Goal: Information Seeking & Learning: Learn about a topic

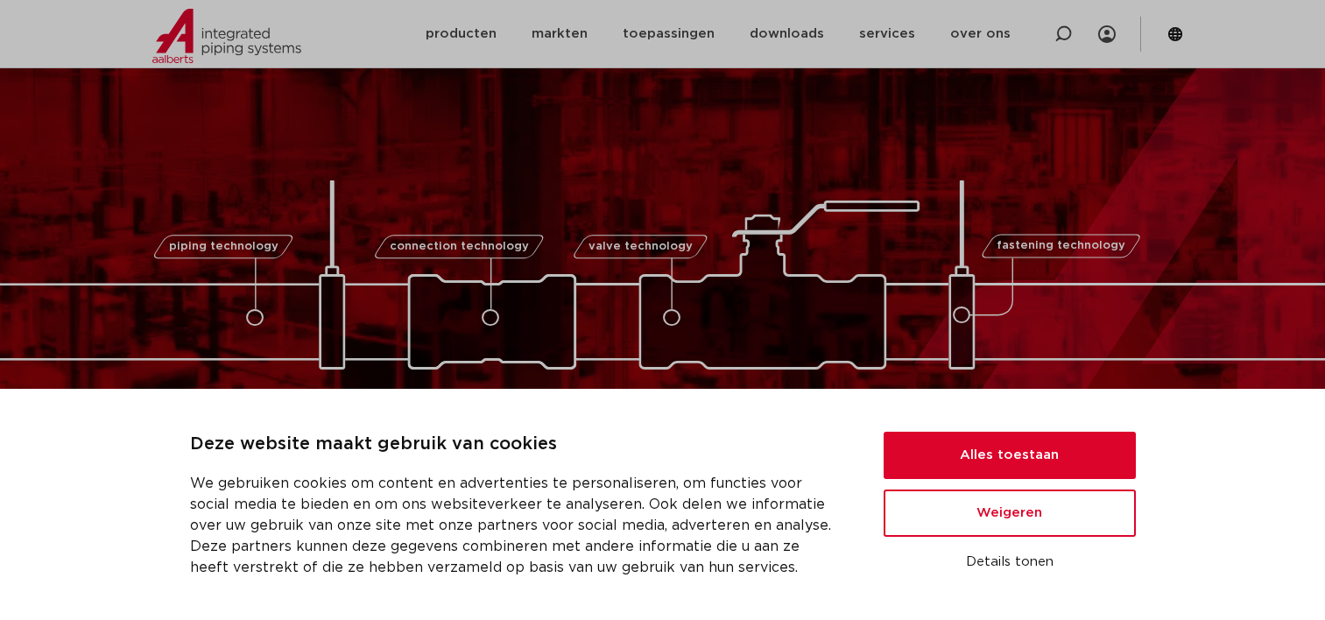
scroll to position [263, 0]
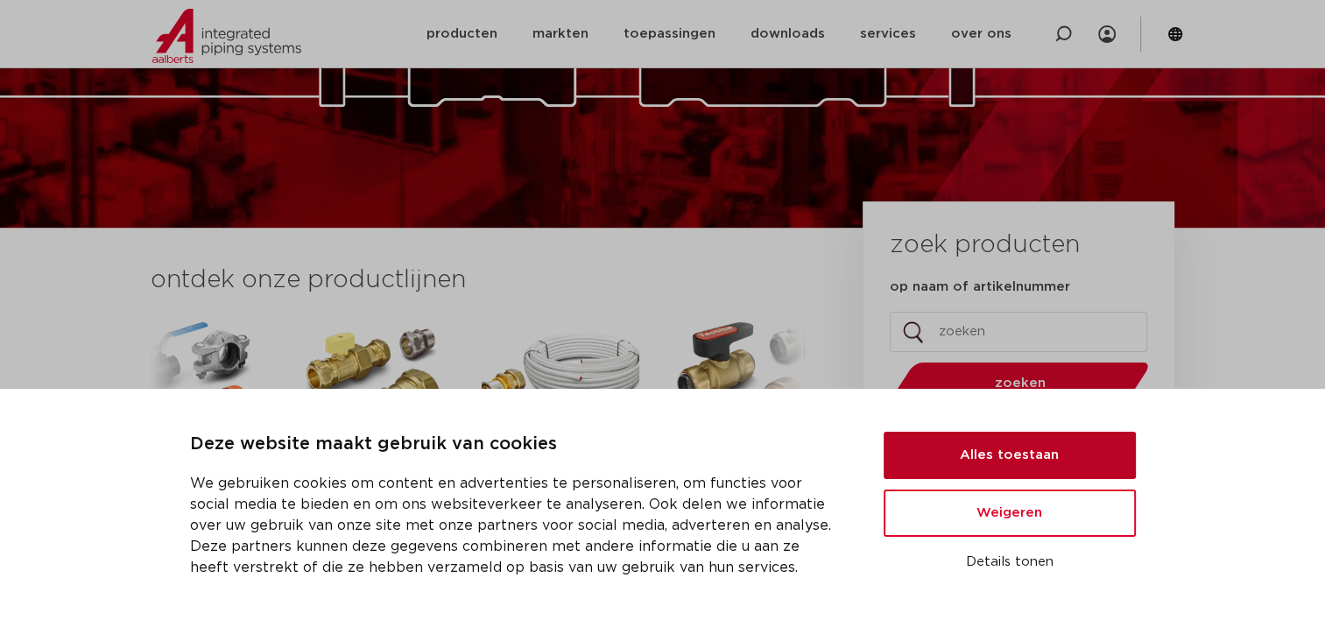
click at [967, 452] on button "Alles toestaan" at bounding box center [1009, 455] width 252 height 47
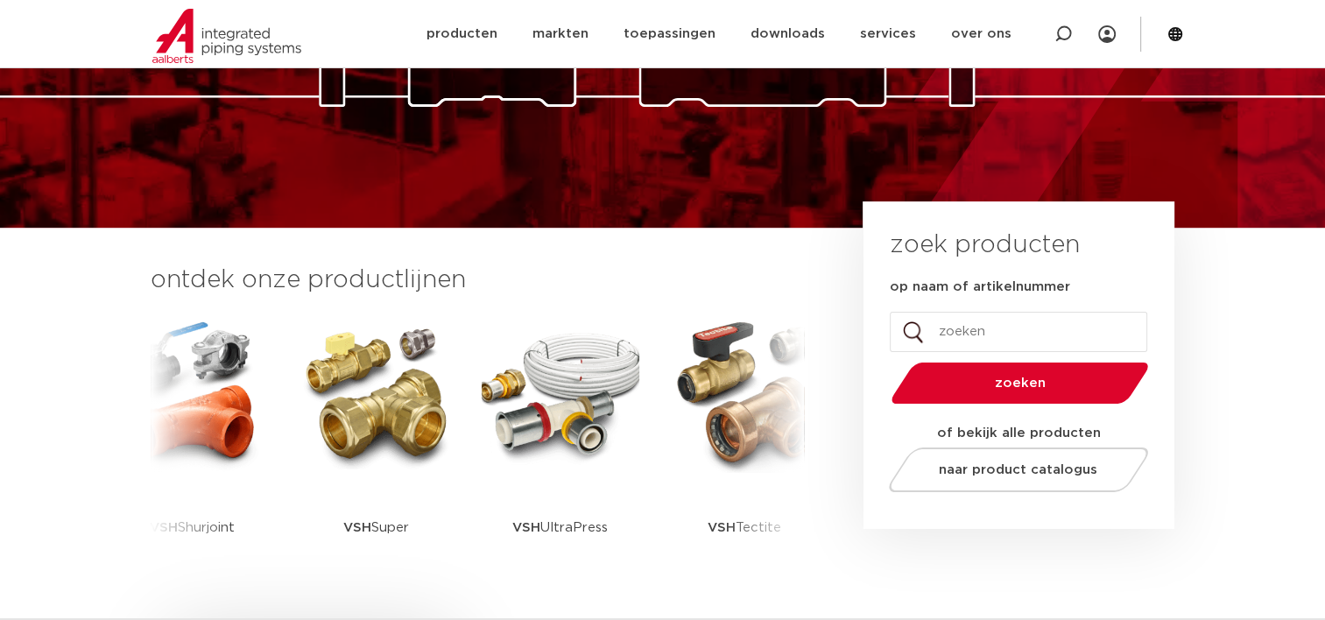
scroll to position [0, 0]
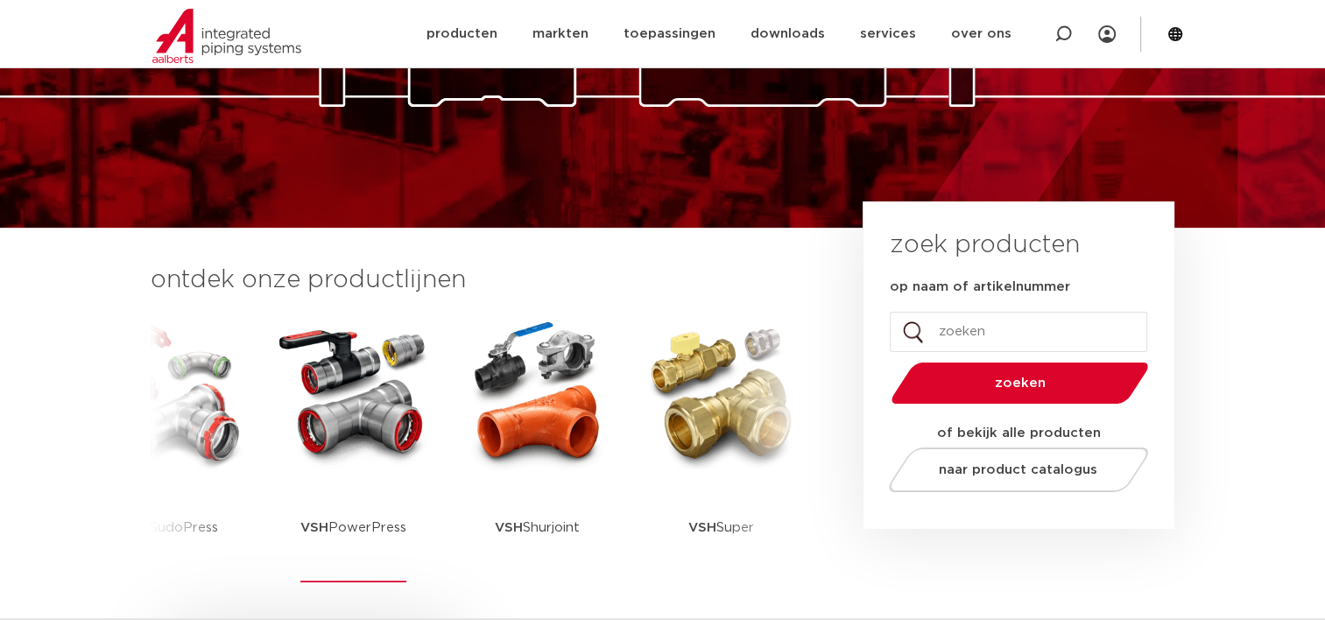
click at [409, 411] on img at bounding box center [354, 394] width 158 height 158
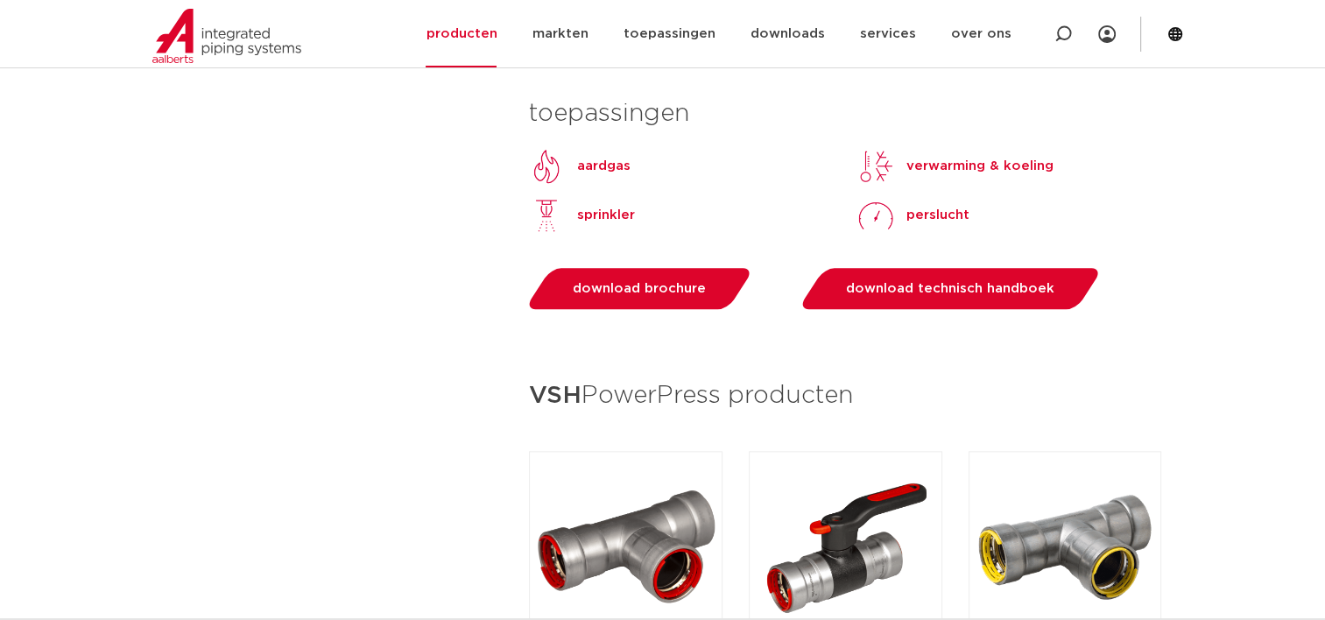
scroll to position [1751, 0]
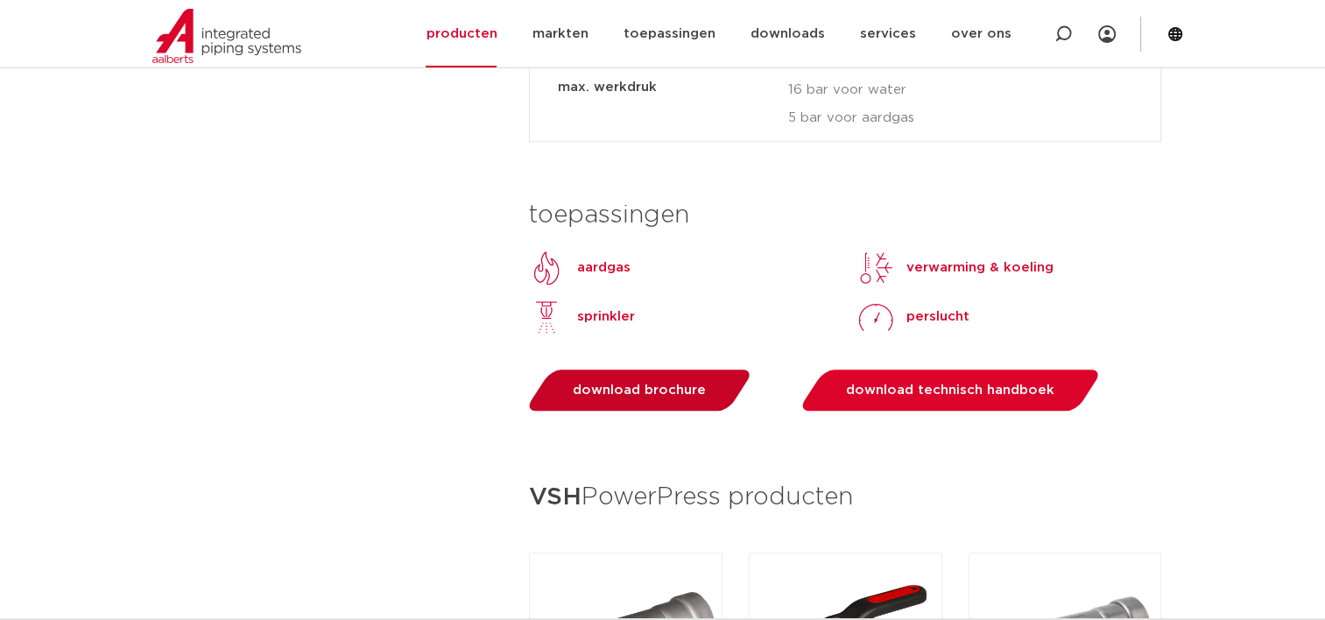
click at [640, 394] on span "download brochure" at bounding box center [639, 390] width 133 height 13
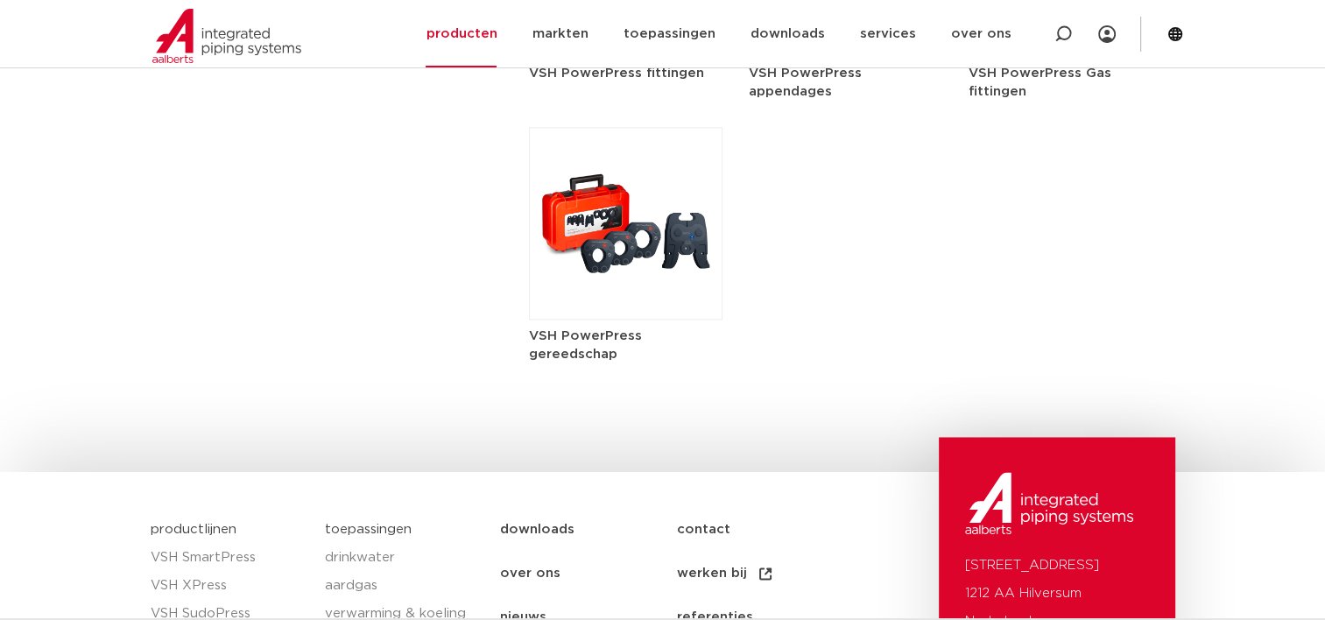
scroll to position [2281, 0]
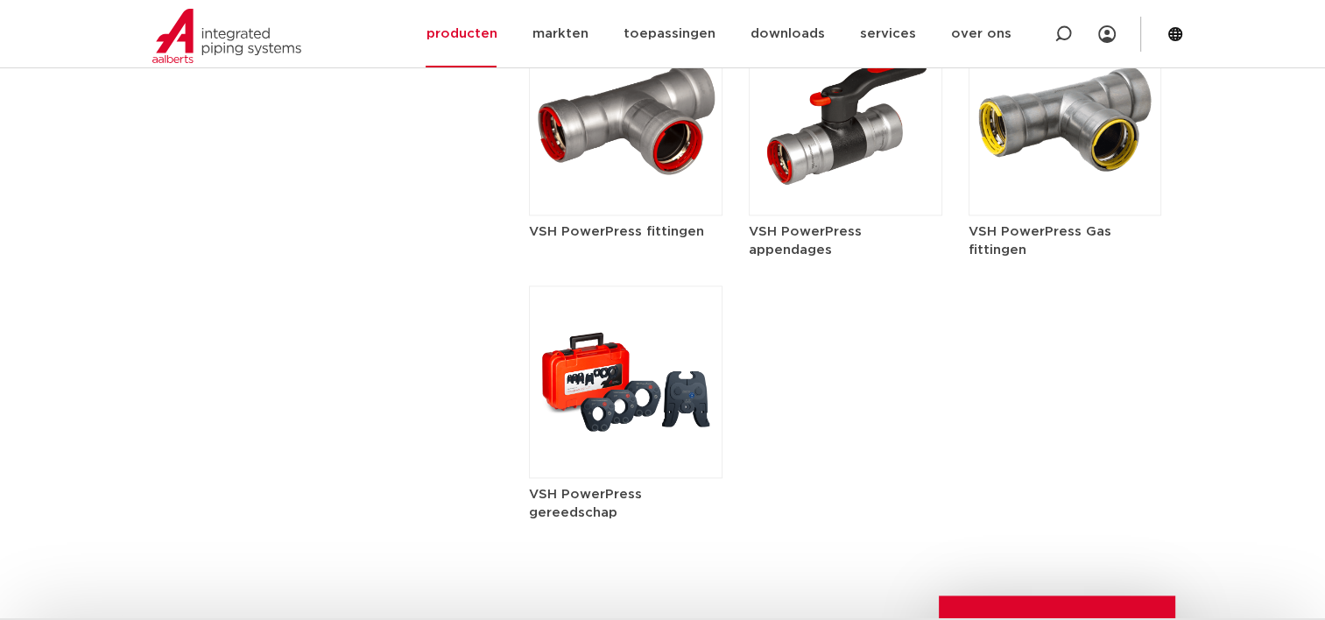
click at [644, 168] on img at bounding box center [626, 119] width 194 height 193
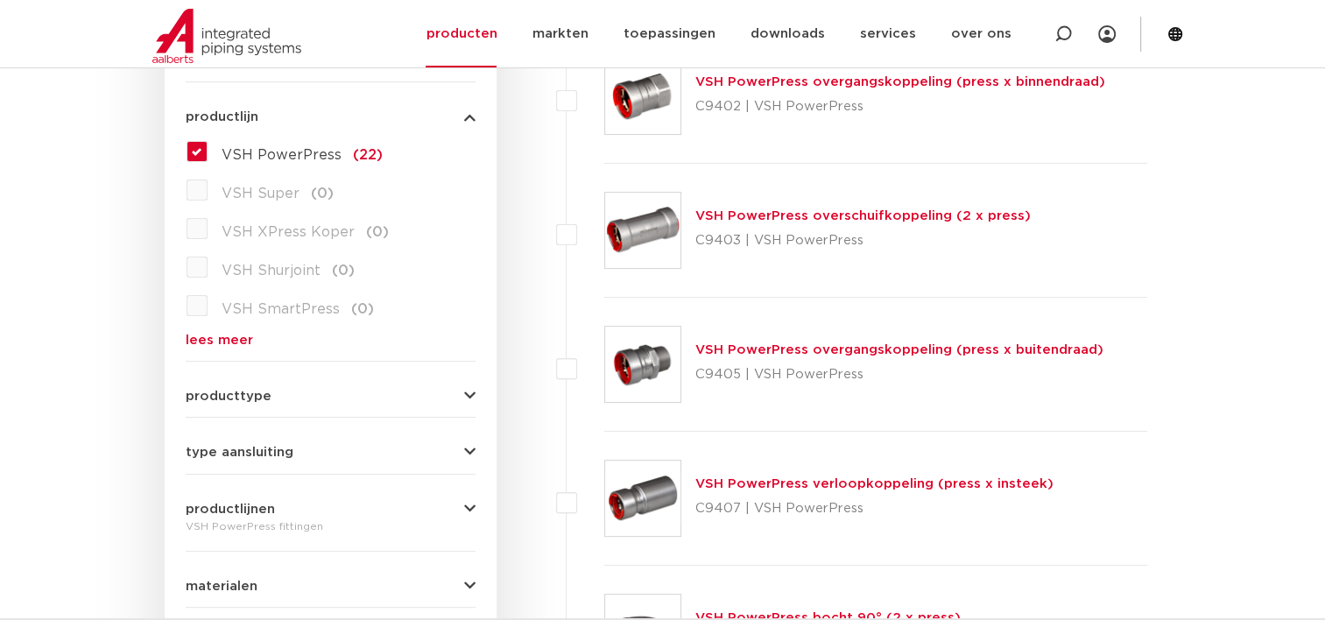
scroll to position [525, 0]
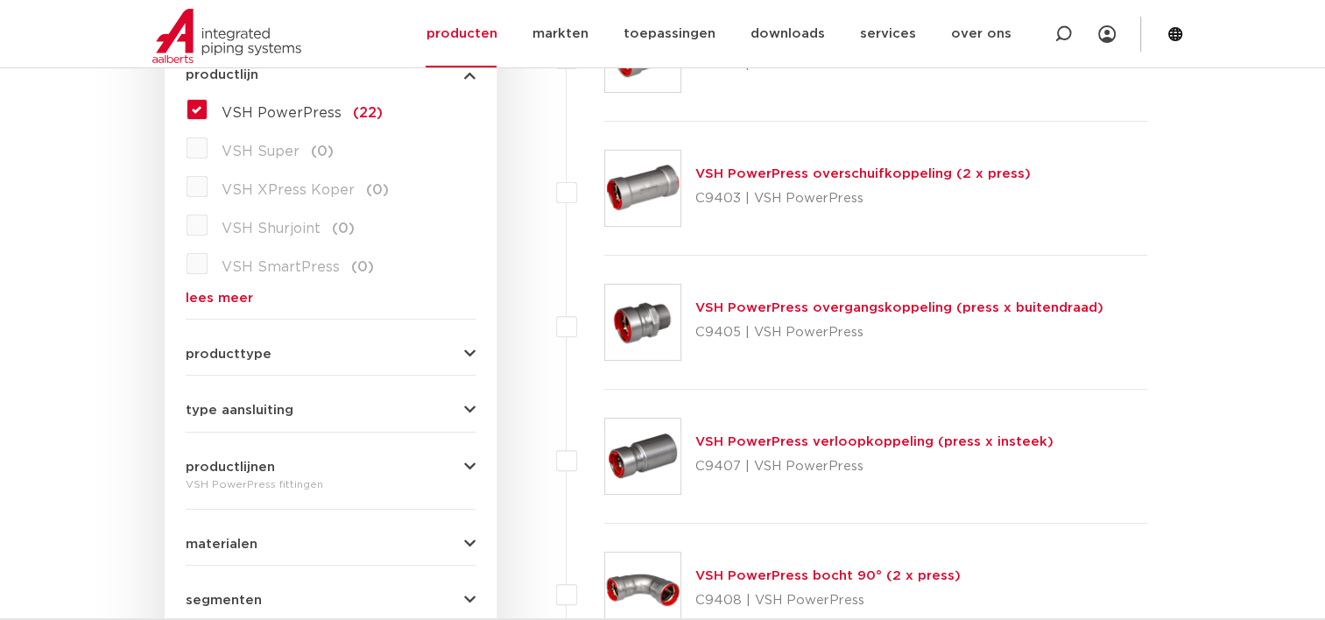
click at [630, 199] on img at bounding box center [642, 188] width 75 height 75
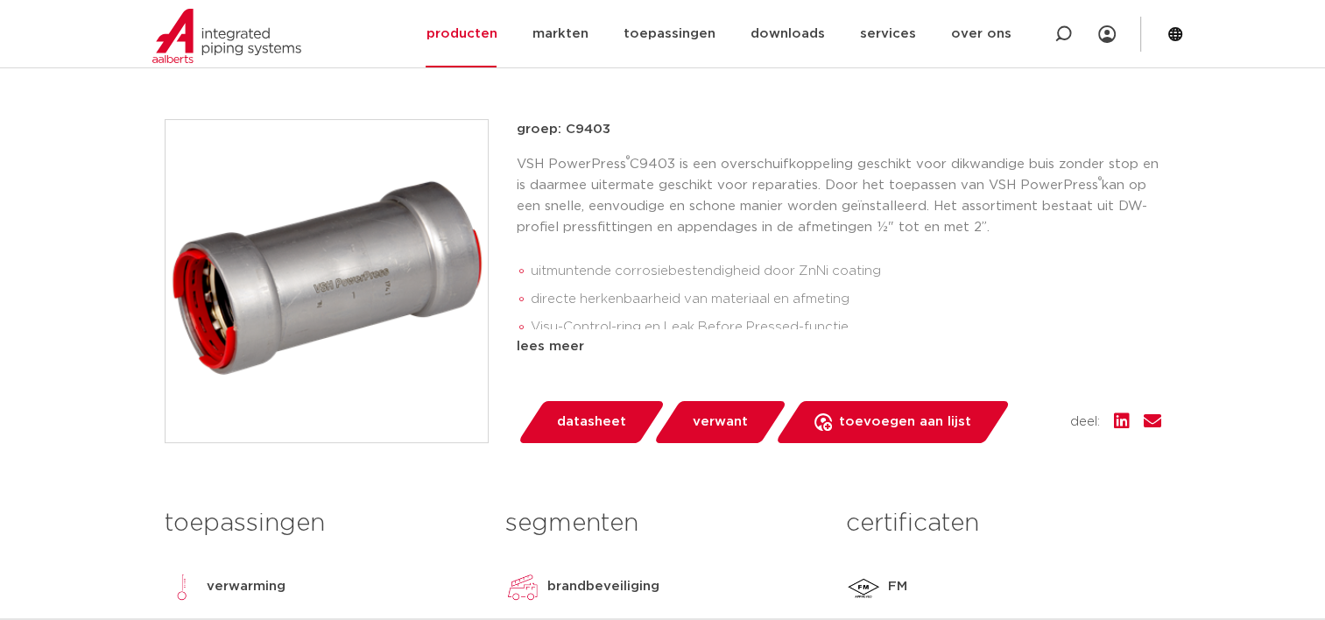
scroll to position [350, 0]
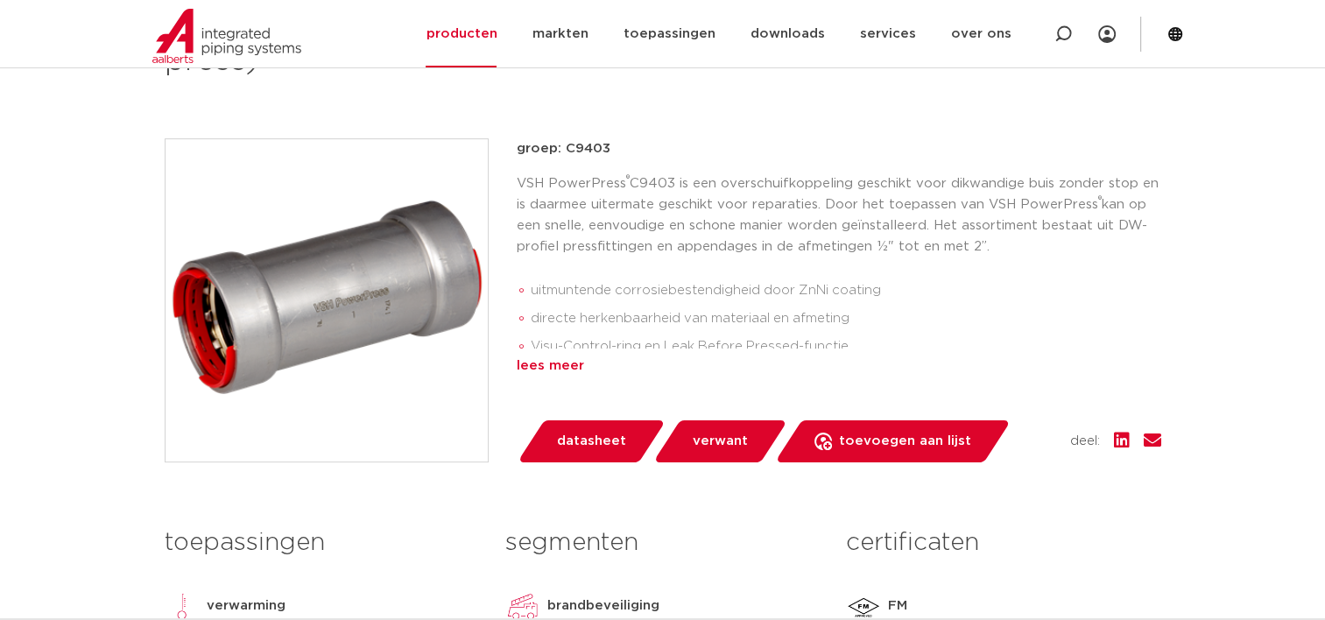
click at [556, 364] on div "lees meer" at bounding box center [839, 365] width 644 height 21
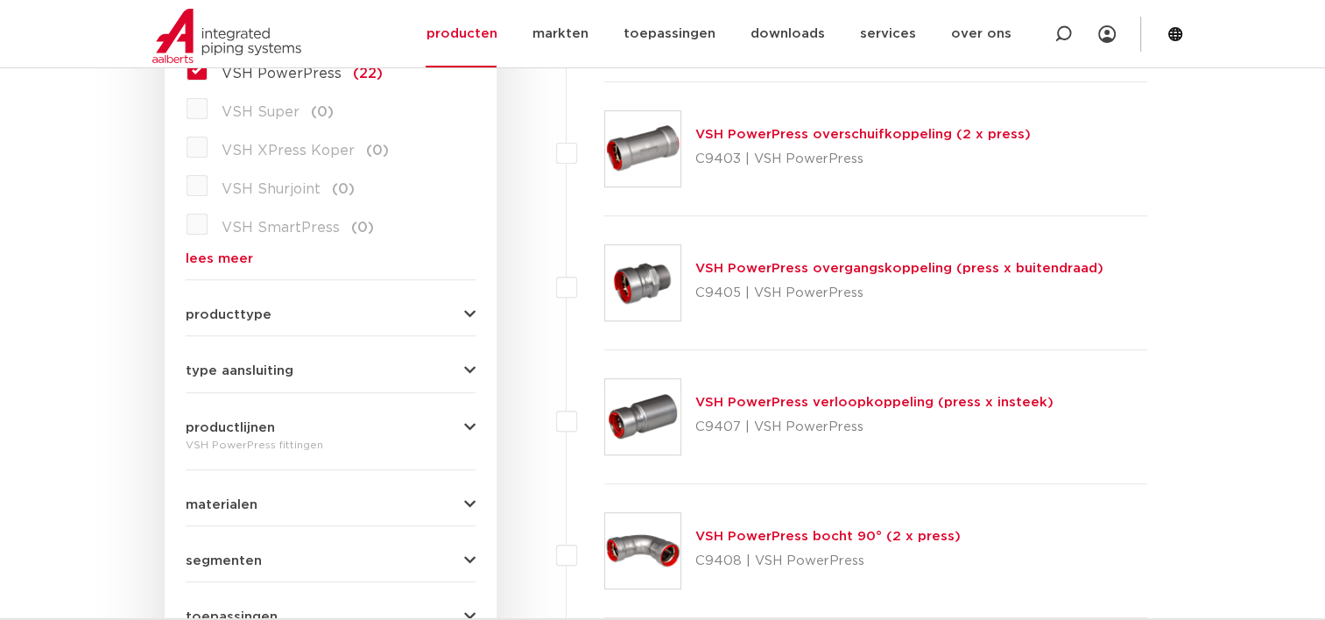
scroll to position [788, 0]
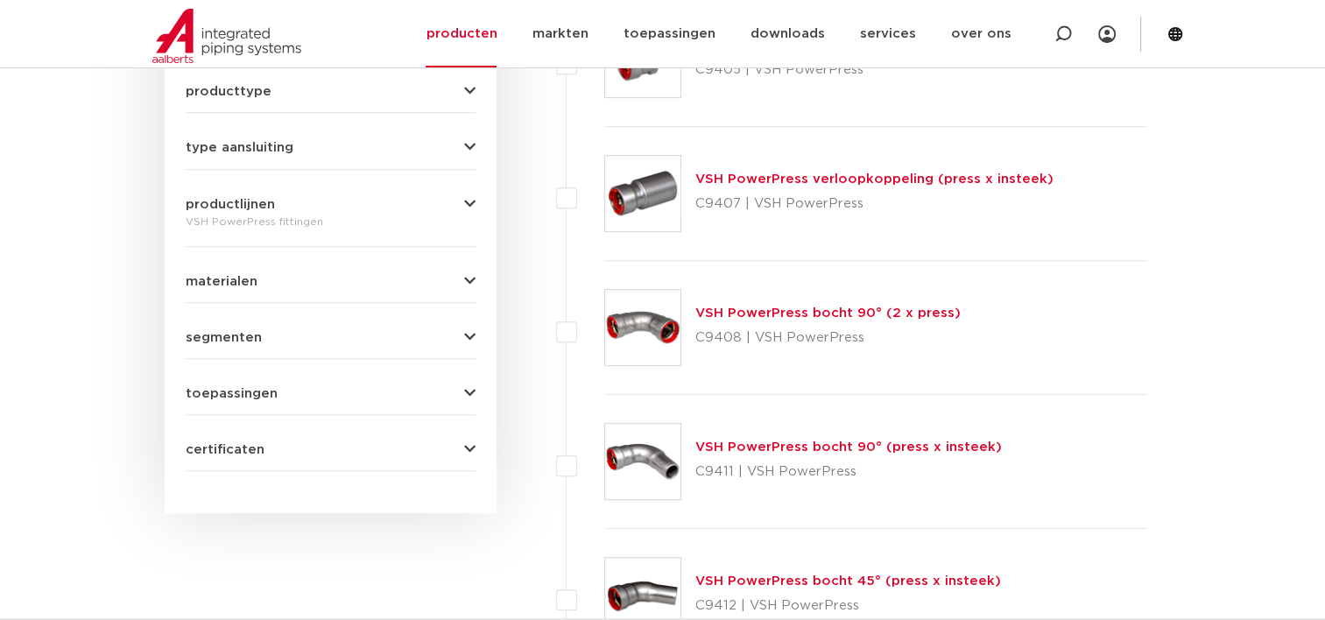
click at [765, 310] on link "VSH PowerPress bocht 90° (2 x press)" at bounding box center [827, 312] width 265 height 13
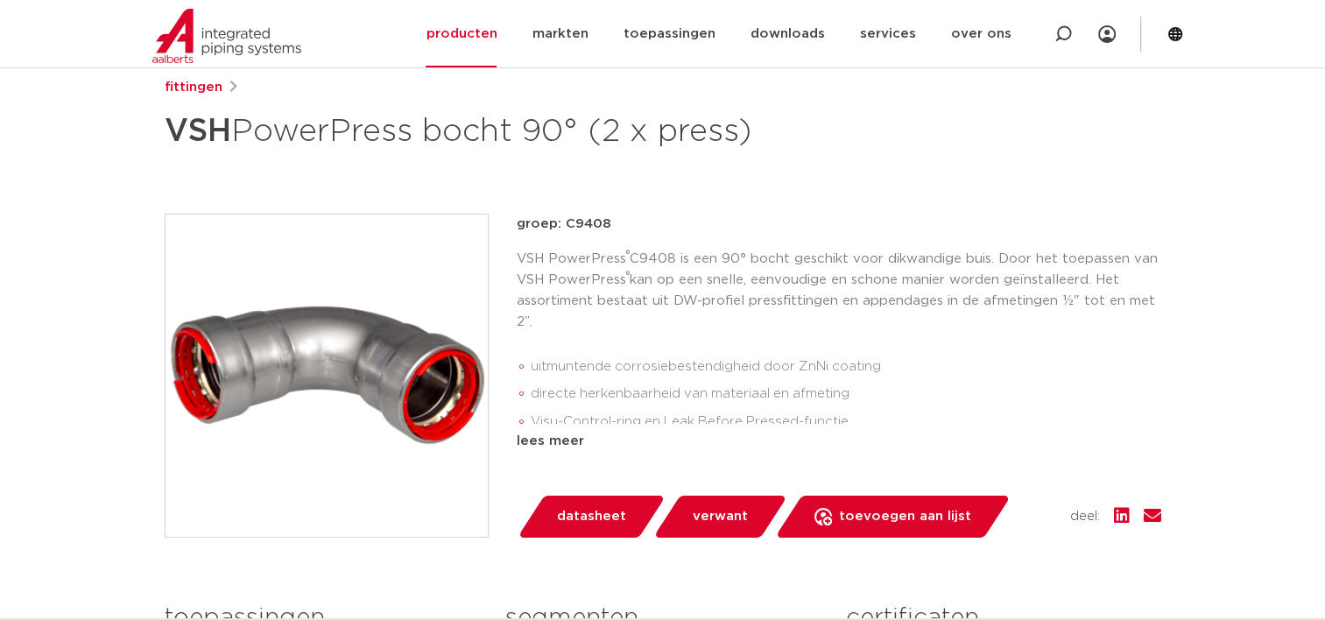
scroll to position [263, 0]
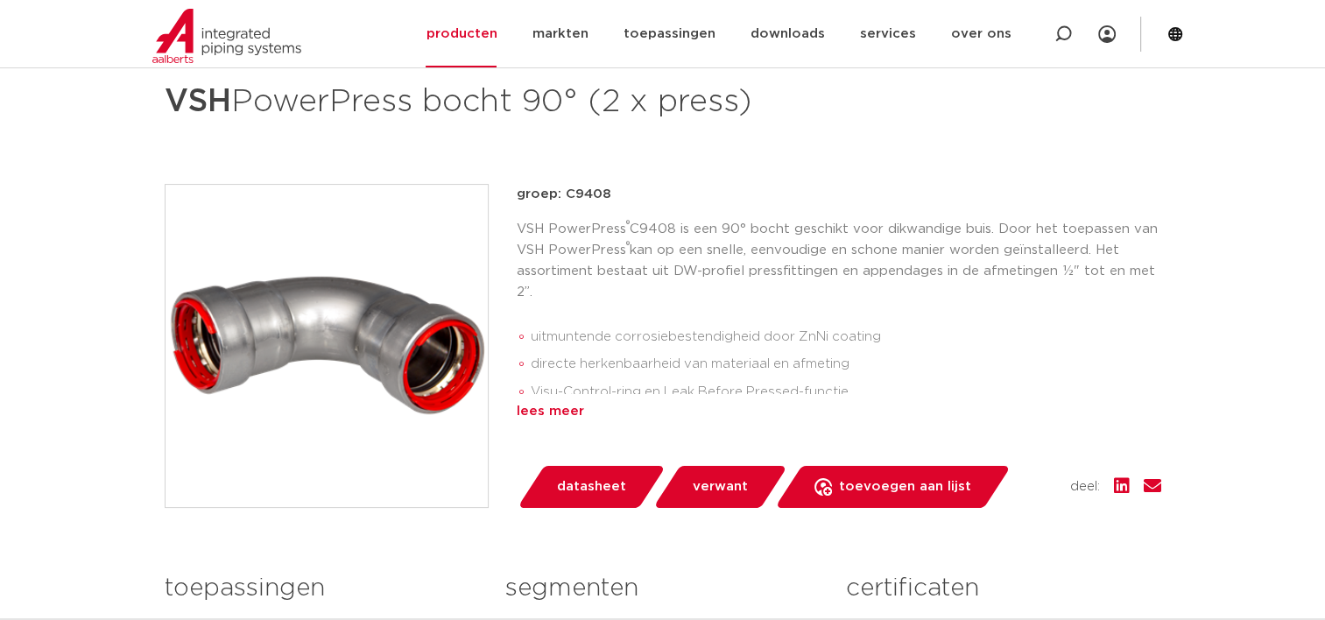
click at [571, 408] on div "lees meer" at bounding box center [839, 411] width 644 height 21
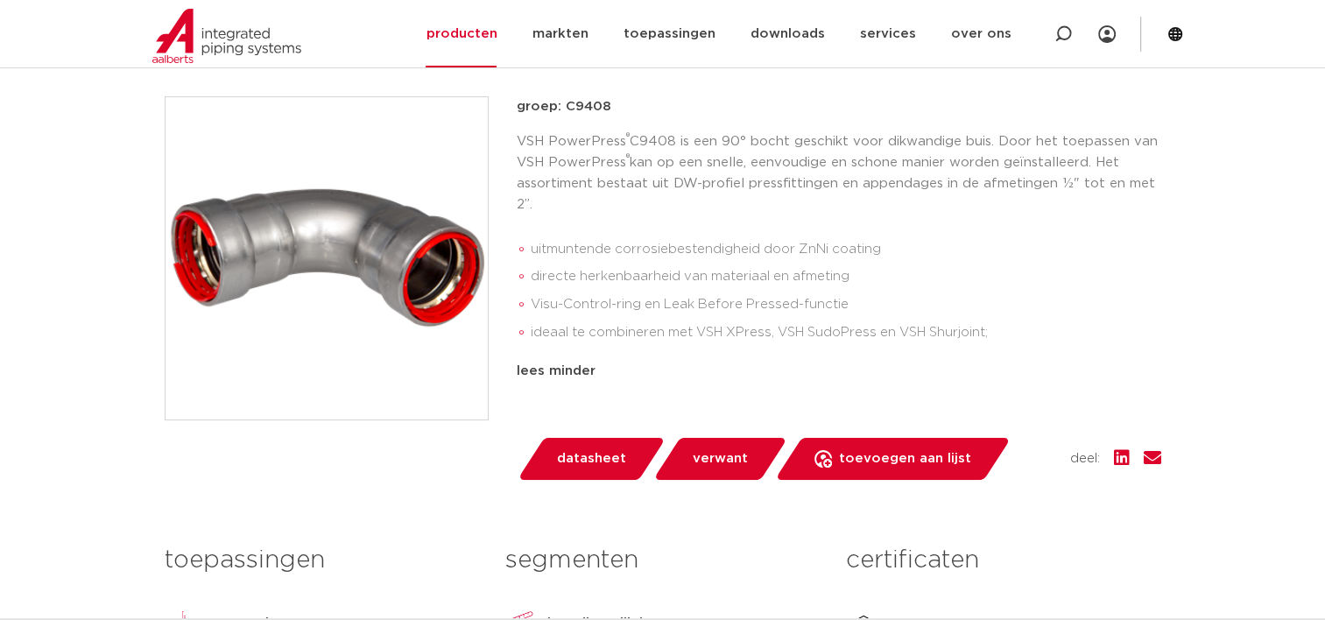
scroll to position [88, 0]
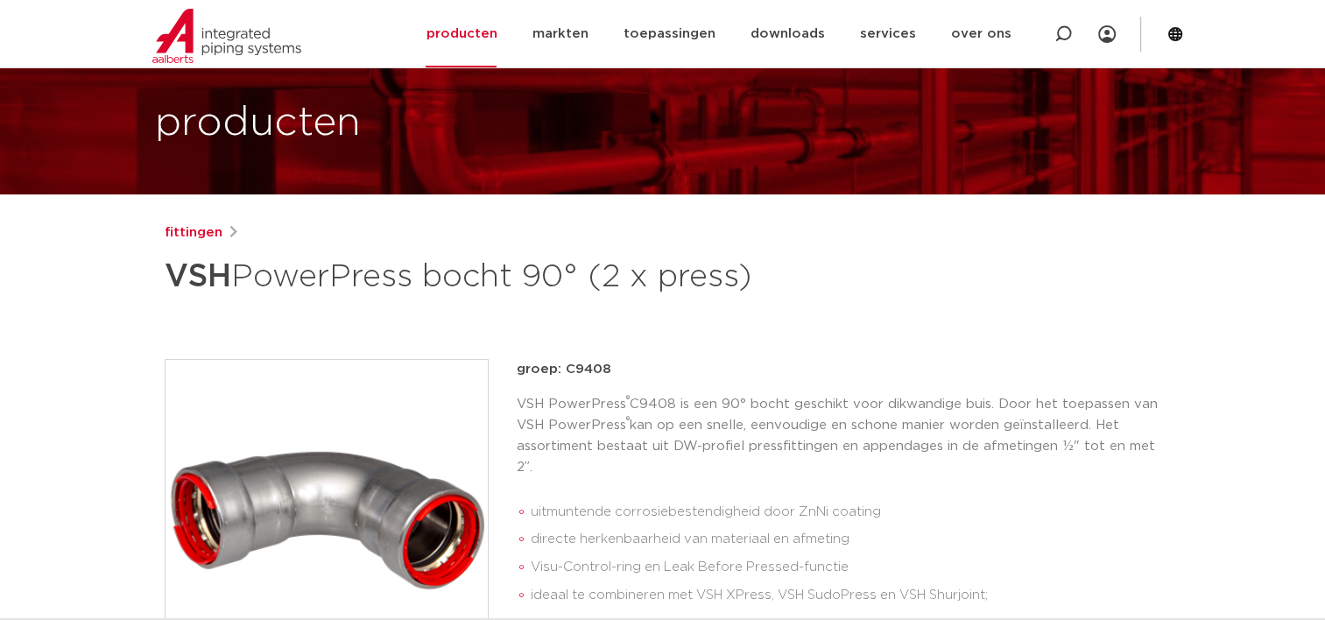
click at [381, 432] on img at bounding box center [326, 521] width 322 height 322
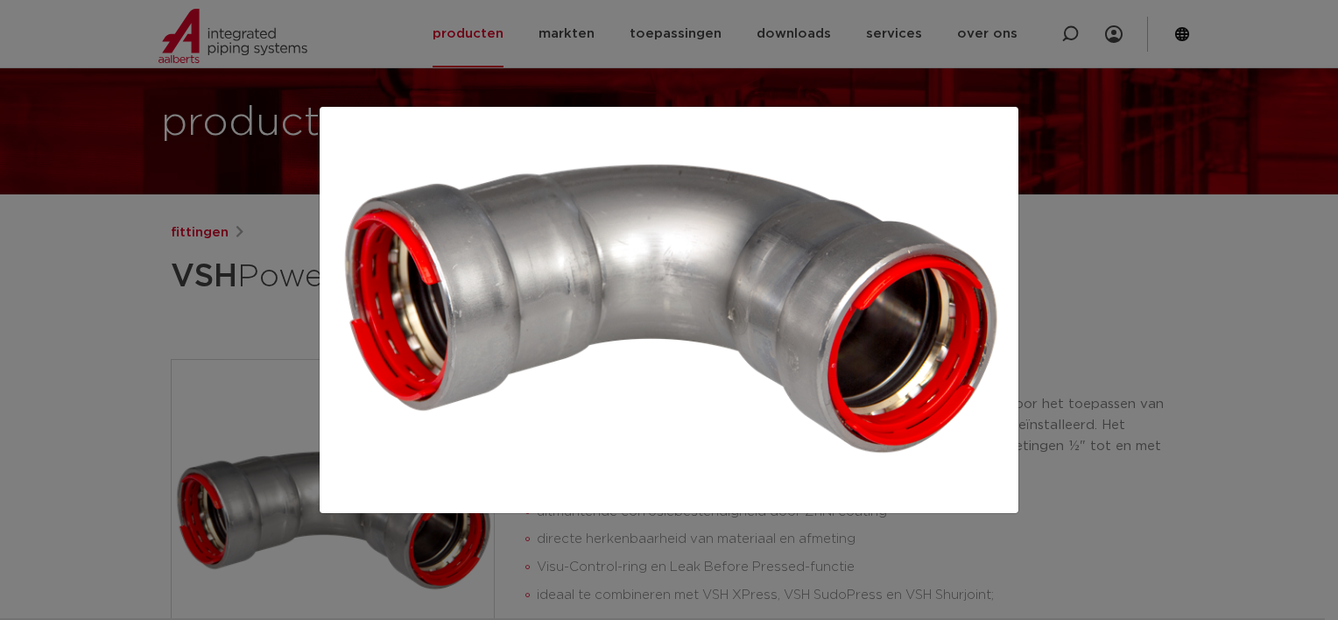
click at [147, 357] on div at bounding box center [669, 310] width 1338 height 620
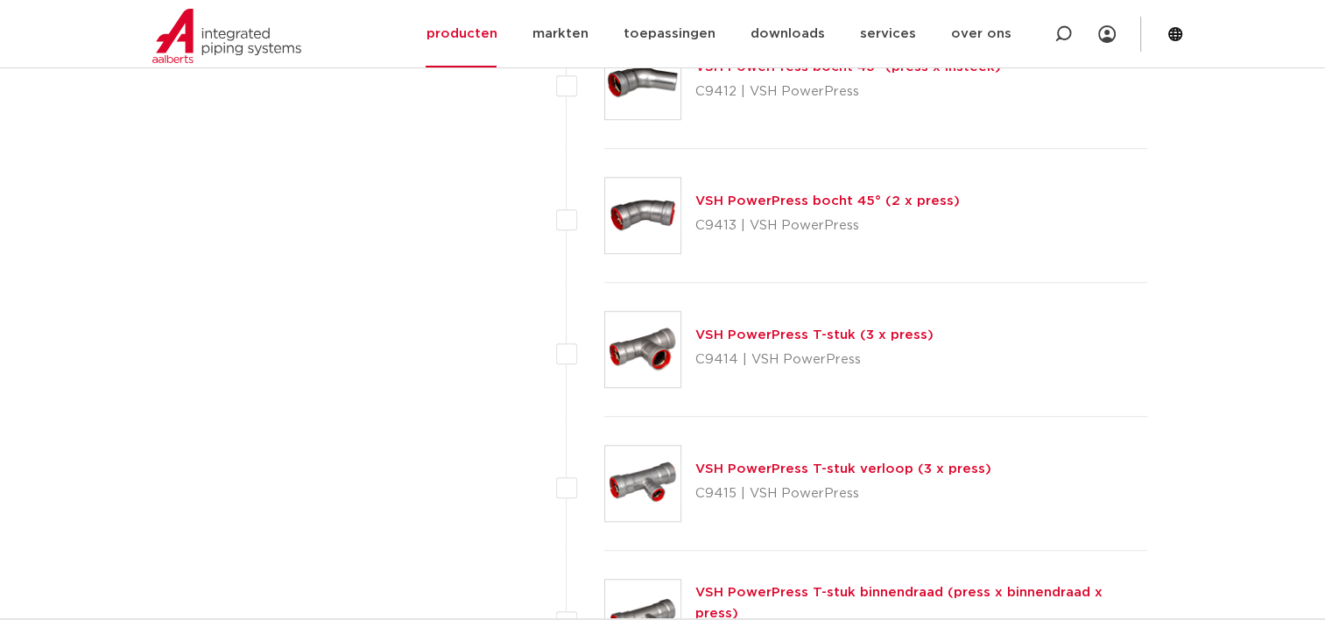
scroll to position [1401, 0]
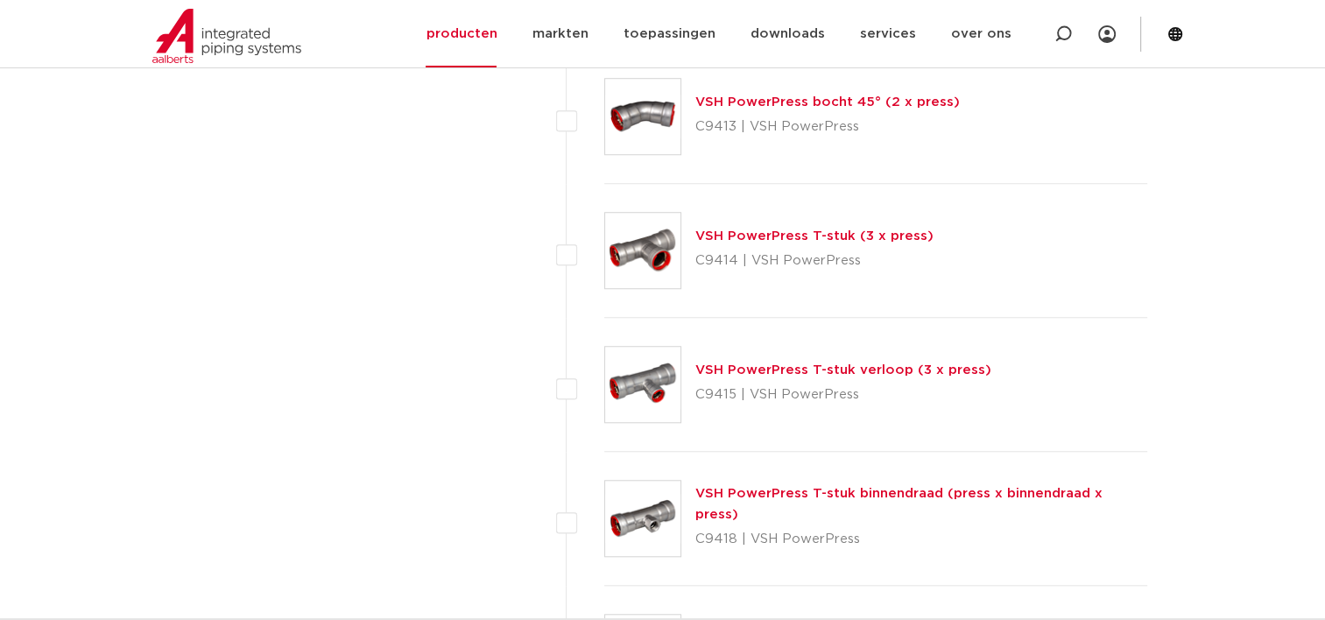
click at [631, 381] on img at bounding box center [642, 384] width 75 height 75
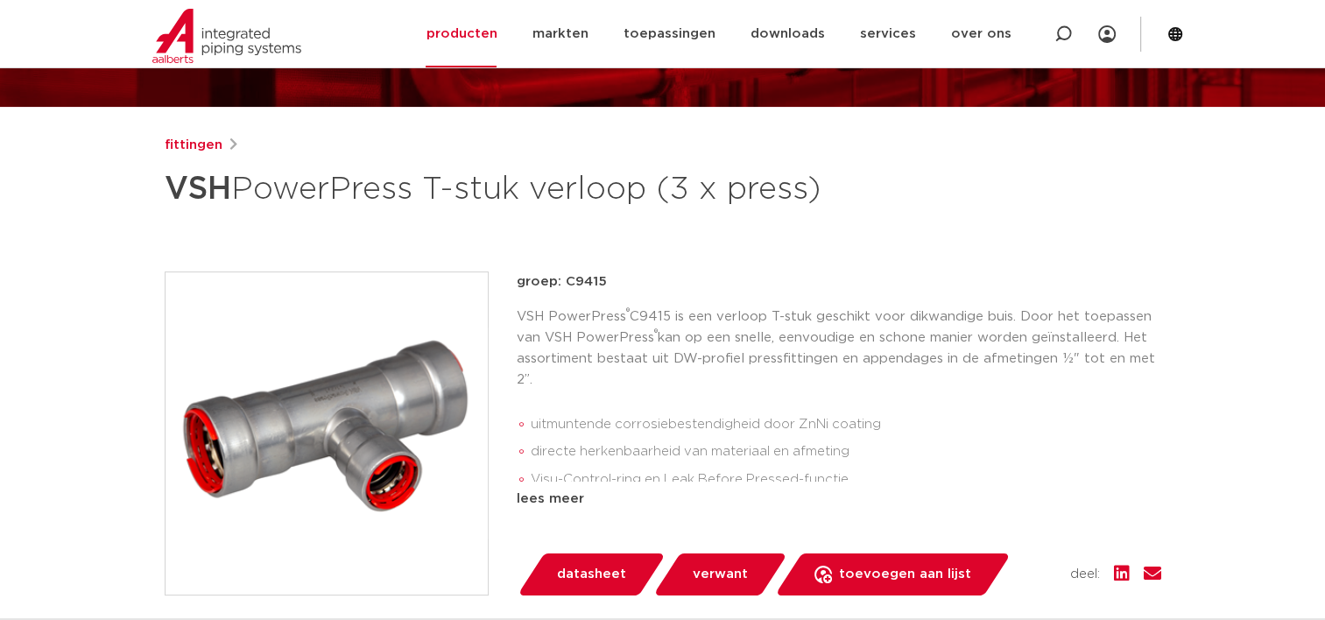
click at [357, 404] on img at bounding box center [326, 433] width 322 height 322
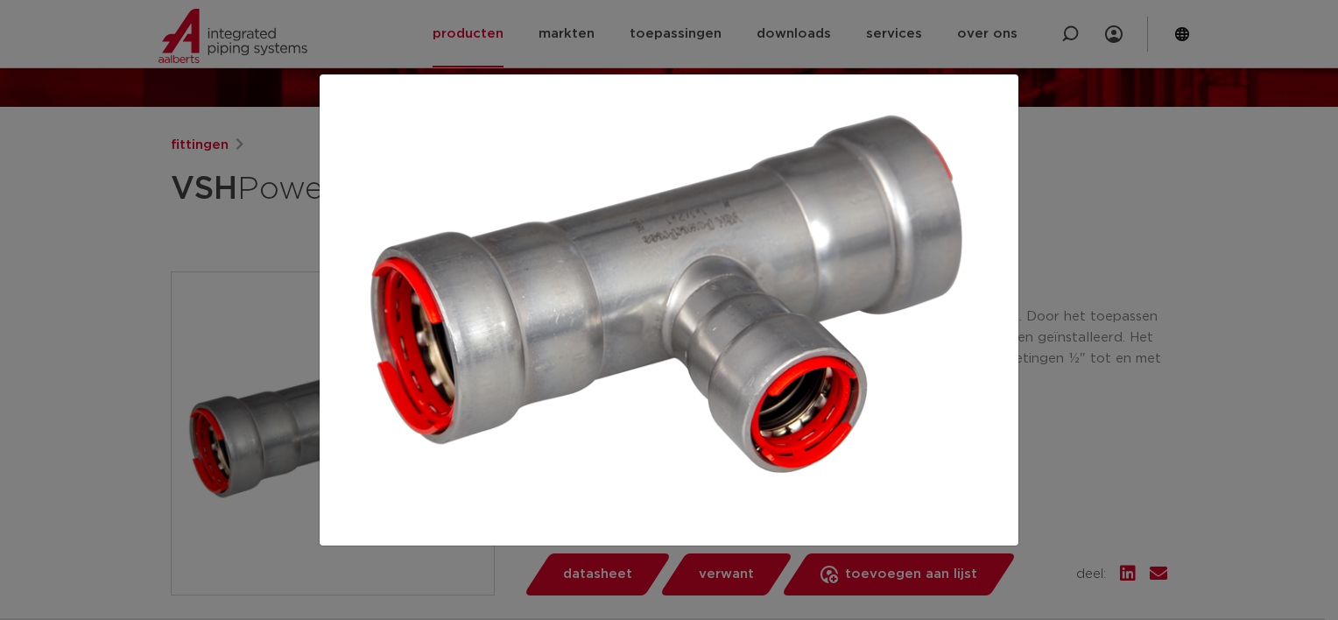
click at [695, 232] on img at bounding box center [669, 309] width 671 height 443
click at [695, 231] on img at bounding box center [669, 309] width 671 height 443
click at [1324, 385] on div at bounding box center [669, 310] width 1338 height 620
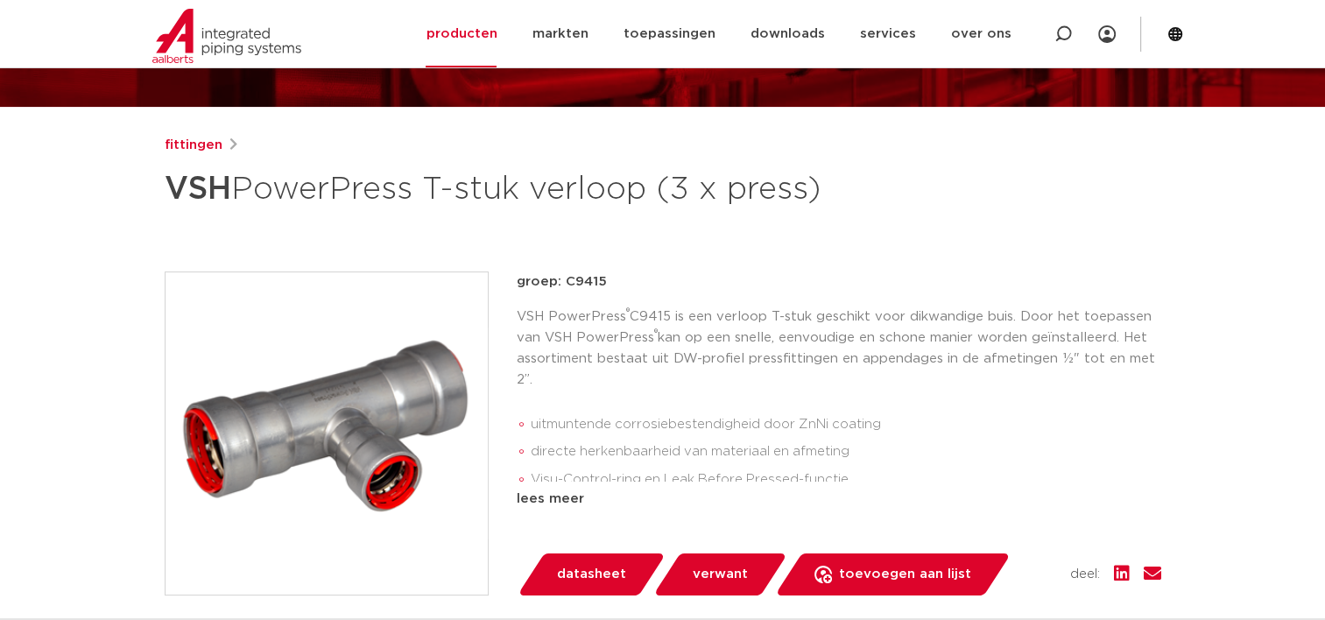
click at [307, 400] on img at bounding box center [326, 433] width 322 height 322
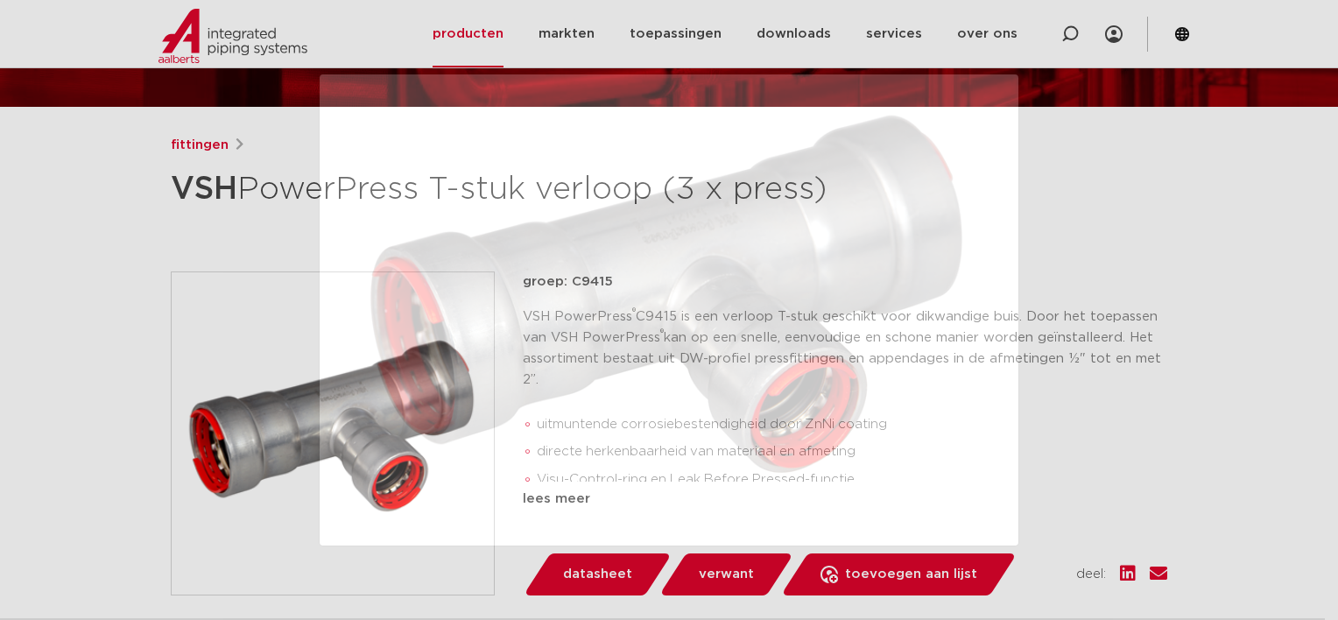
click at [1231, 144] on div at bounding box center [669, 310] width 1338 height 620
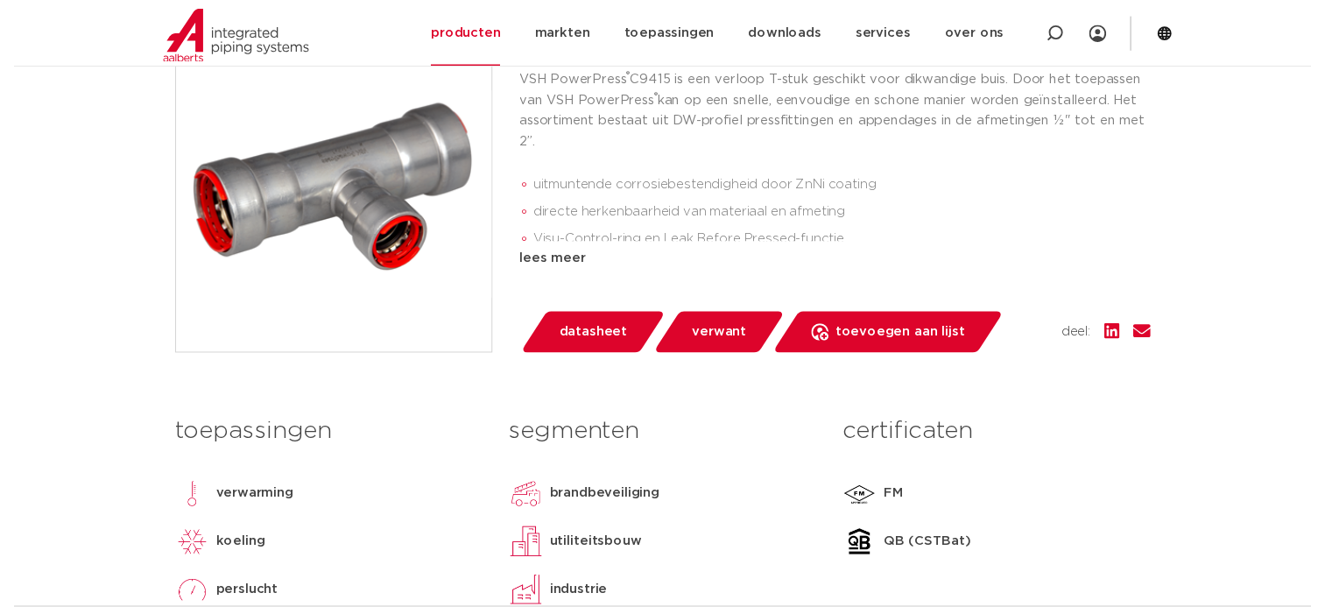
scroll to position [525, 0]
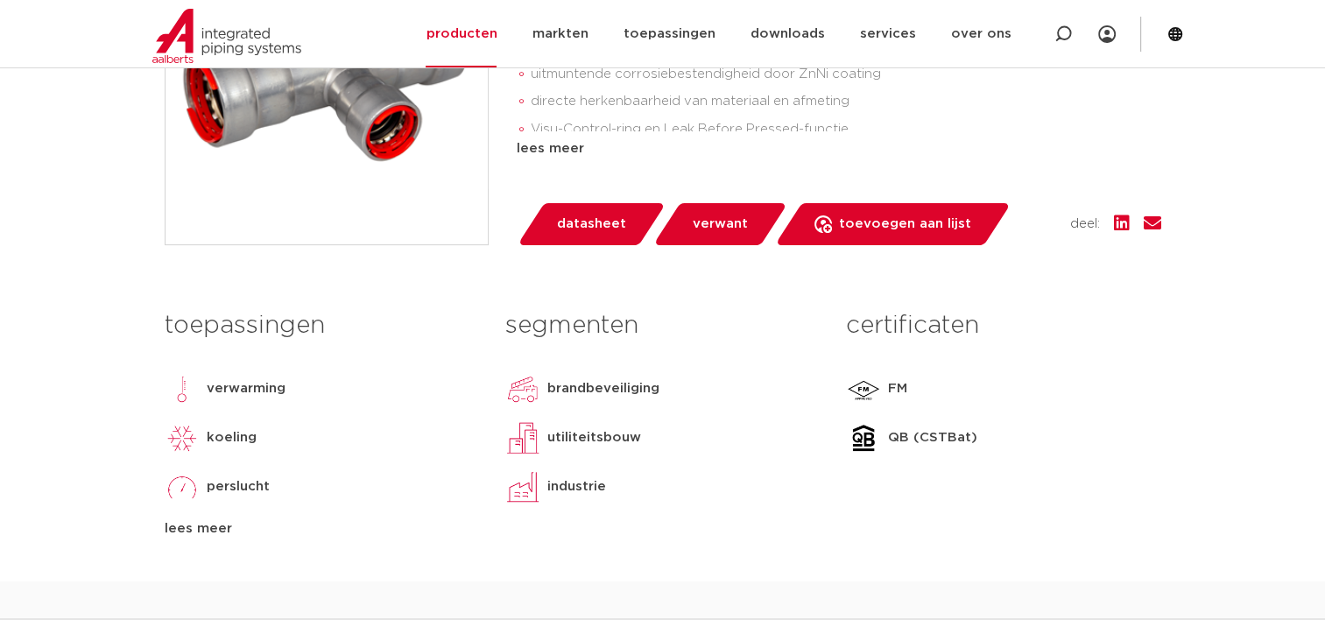
click at [607, 238] on span "datasheet" at bounding box center [591, 224] width 69 height 28
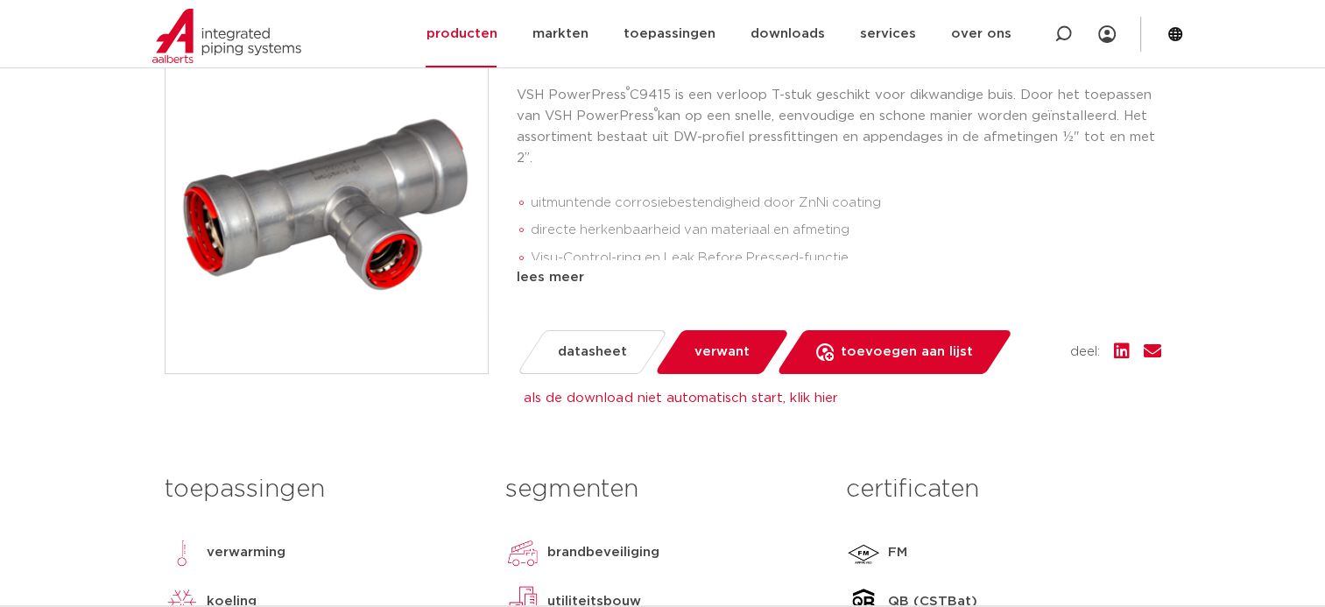
scroll to position [263, 0]
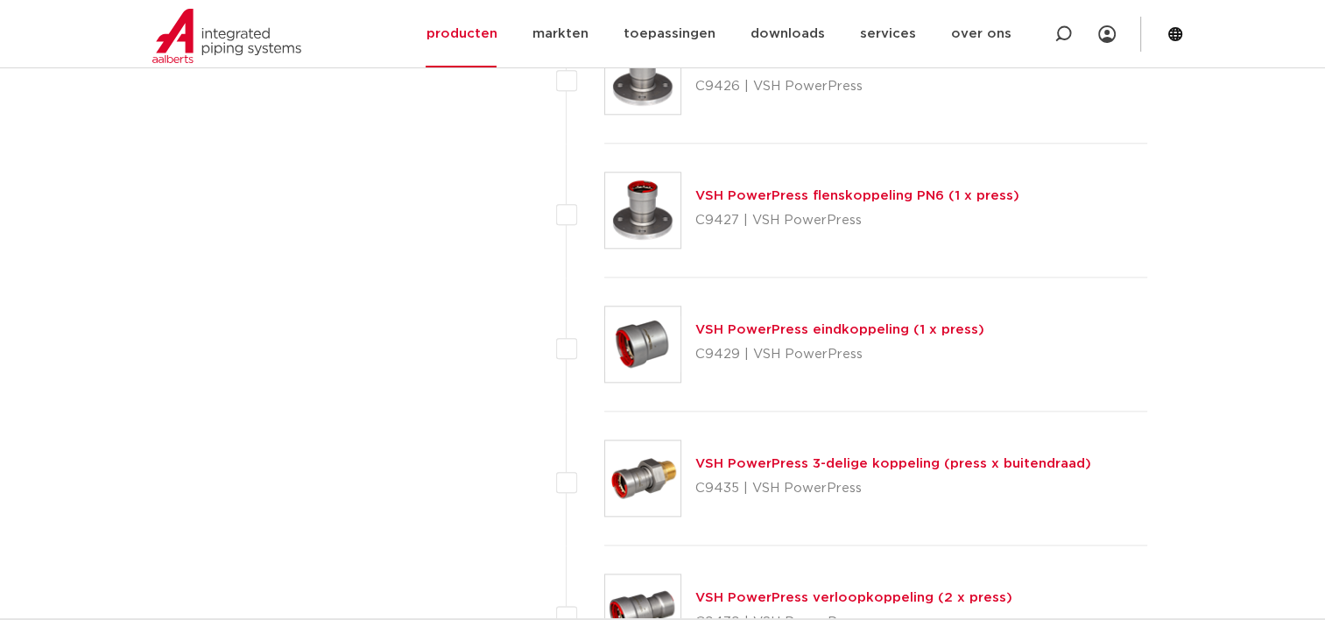
scroll to position [2014, 0]
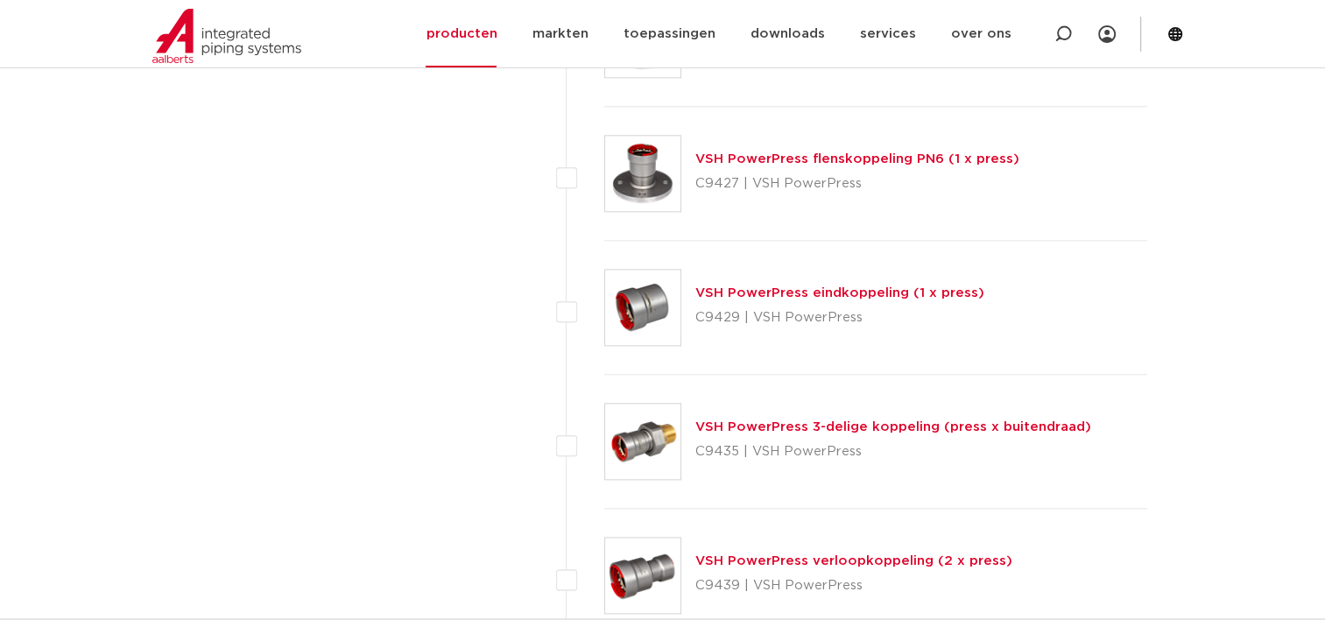
click at [660, 313] on img at bounding box center [642, 307] width 75 height 75
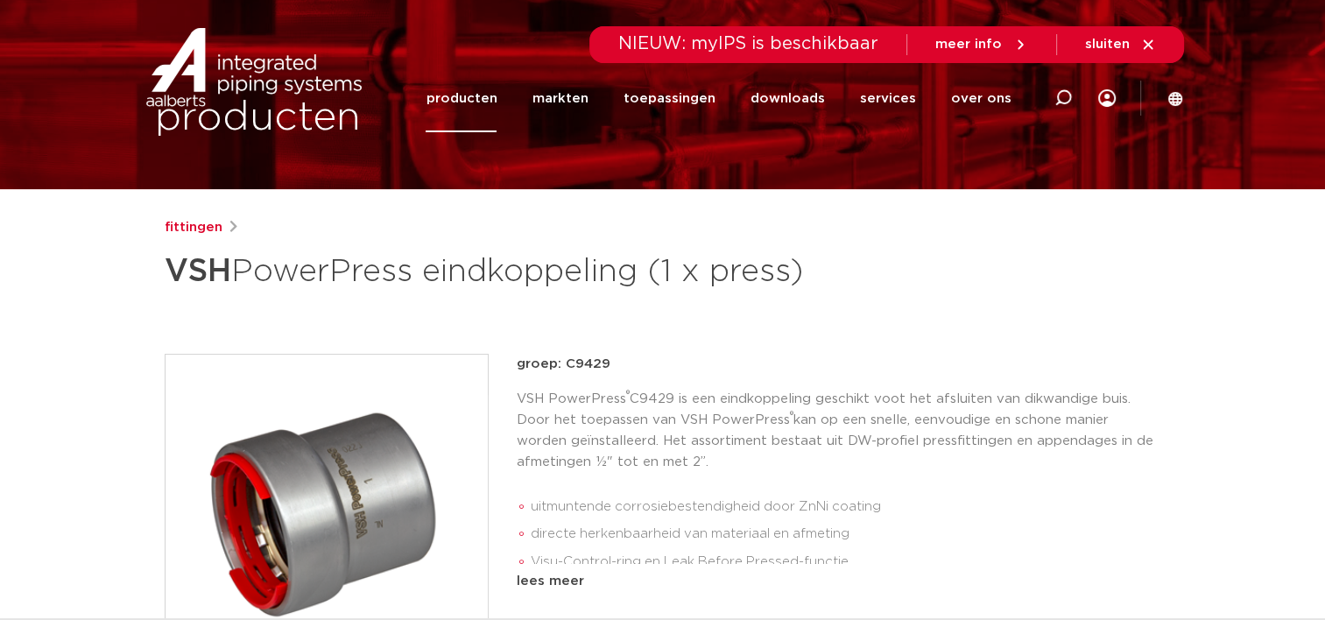
scroll to position [175, 0]
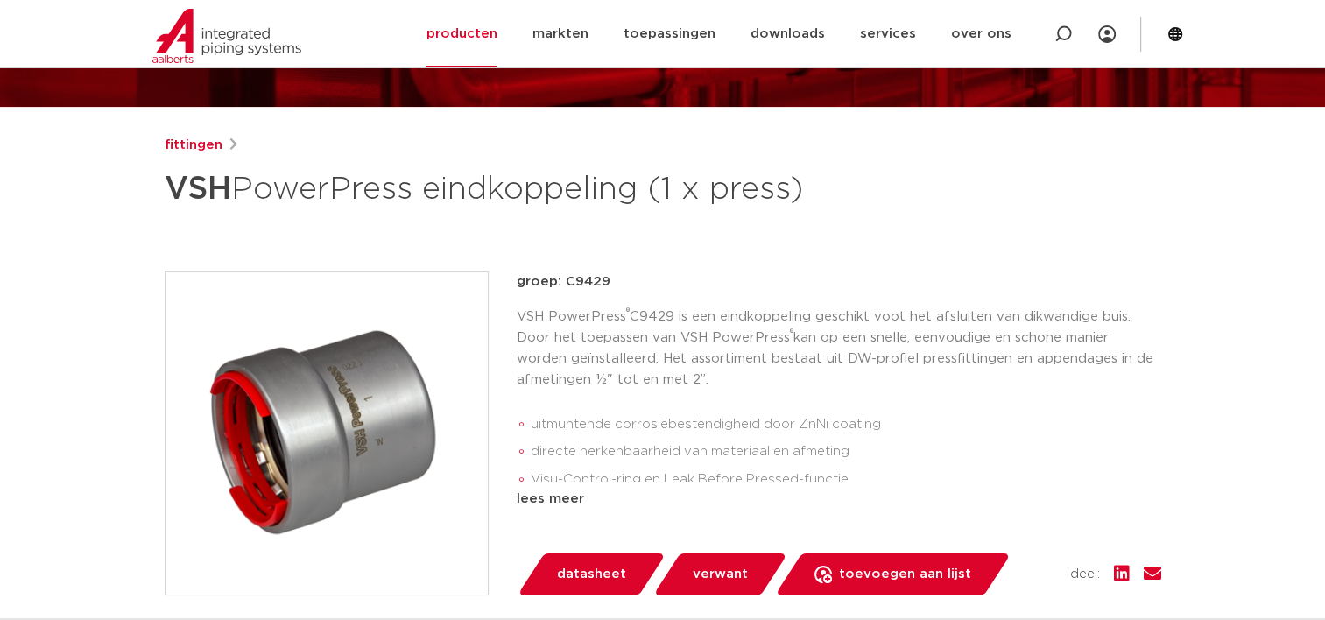
click at [414, 357] on img at bounding box center [326, 433] width 322 height 322
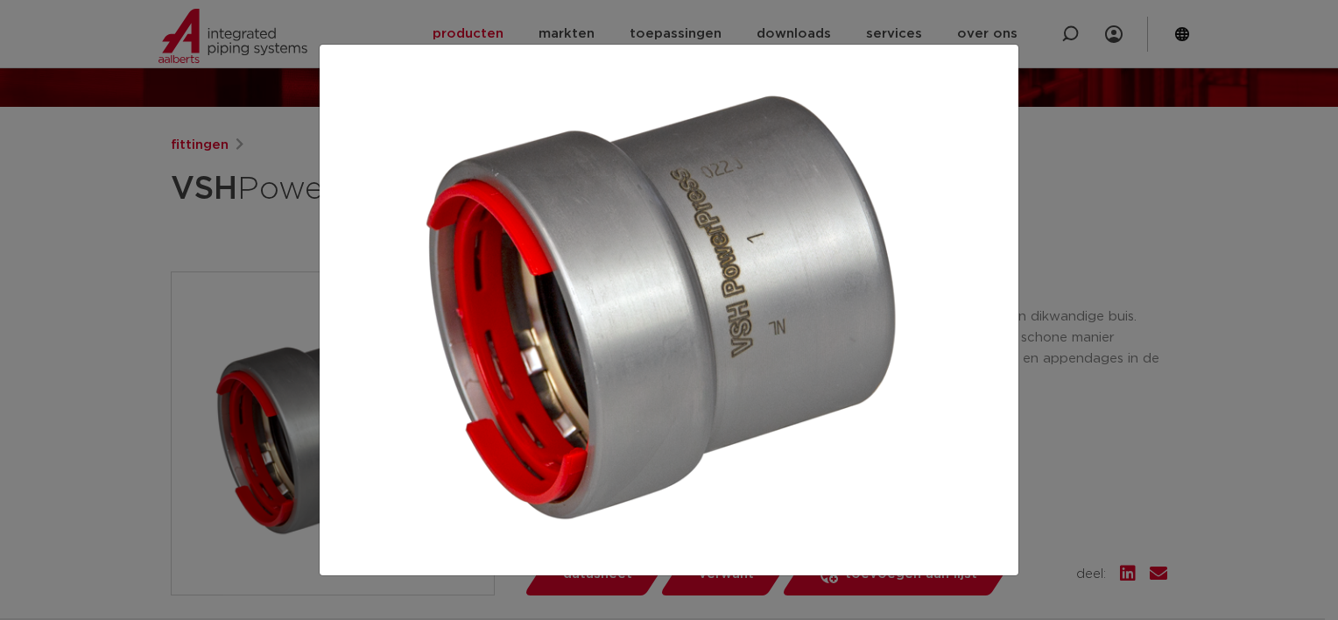
click at [1175, 229] on div at bounding box center [669, 310] width 1338 height 620
